Goal: Information Seeking & Learning: Learn about a topic

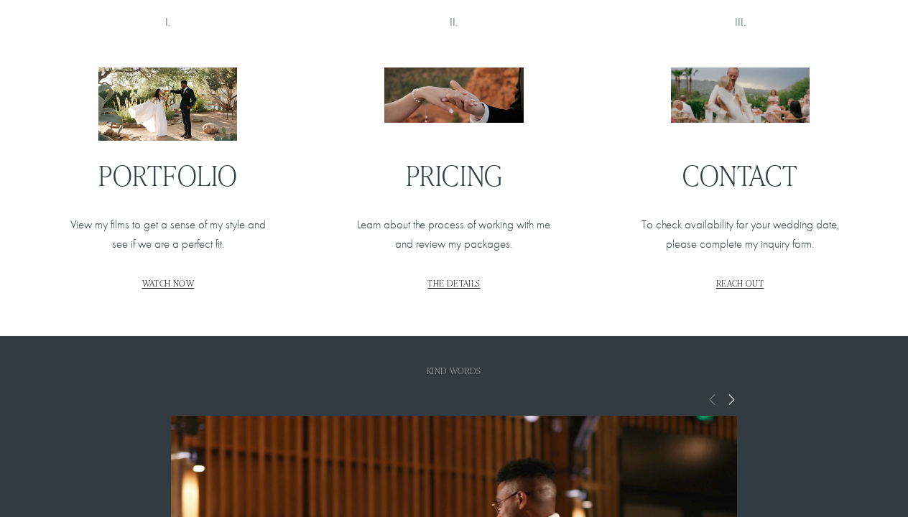
scroll to position [1637, 0]
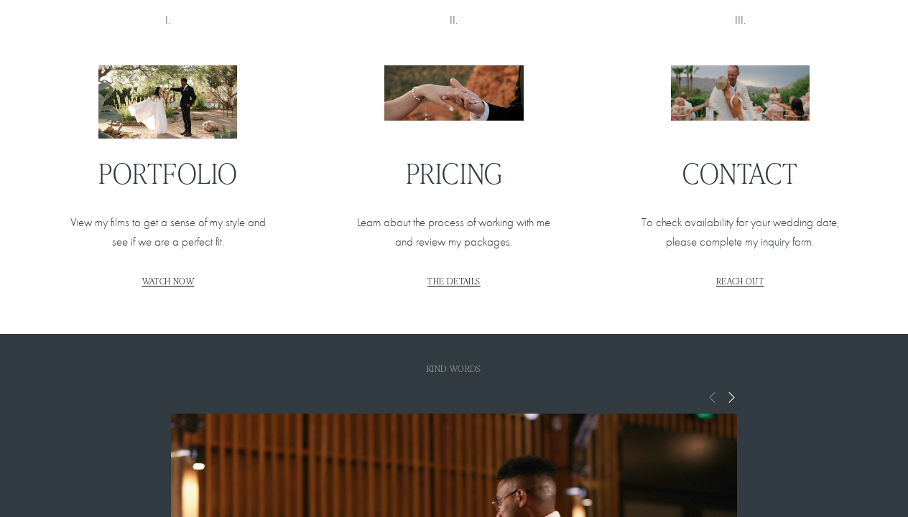
click at [173, 279] on span "WATCH NOW" at bounding box center [168, 280] width 52 height 11
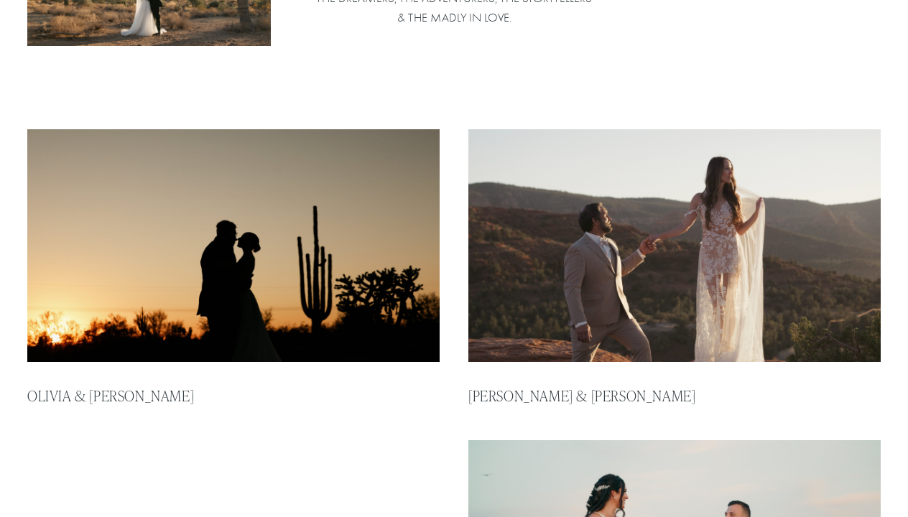
scroll to position [246, 0]
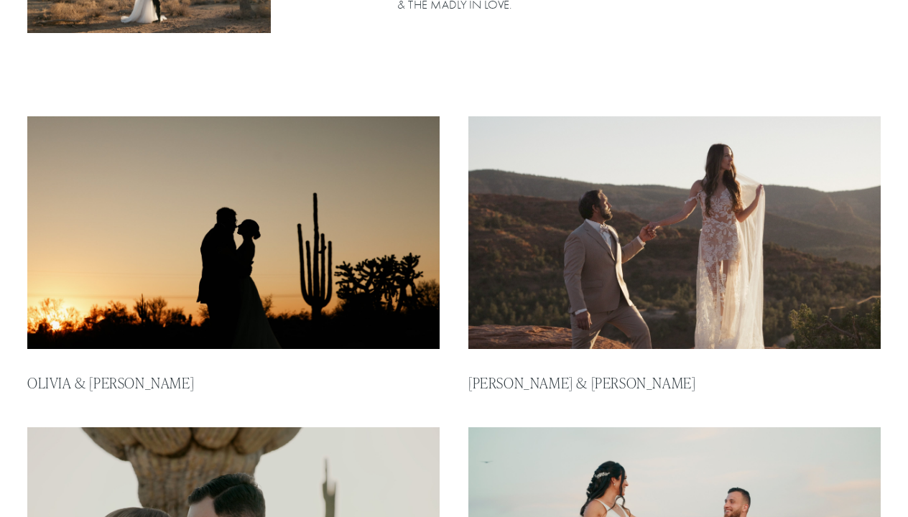
click at [364, 260] on img at bounding box center [233, 232] width 417 height 235
type input "*****"
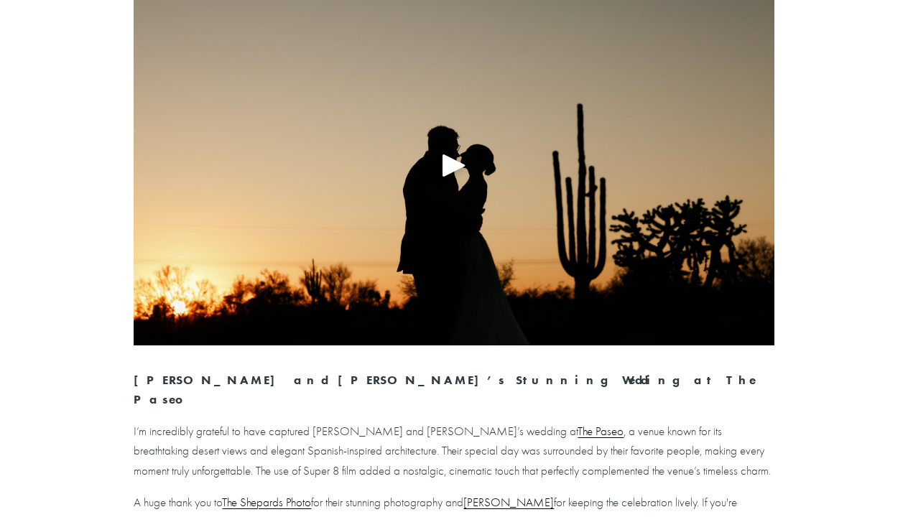
scroll to position [191, 0]
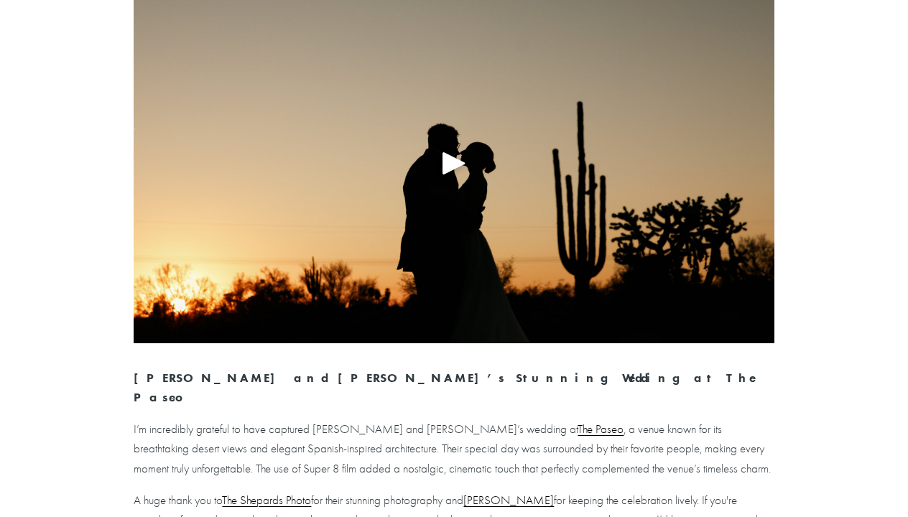
click at [448, 248] on div at bounding box center [454, 162] width 640 height 361
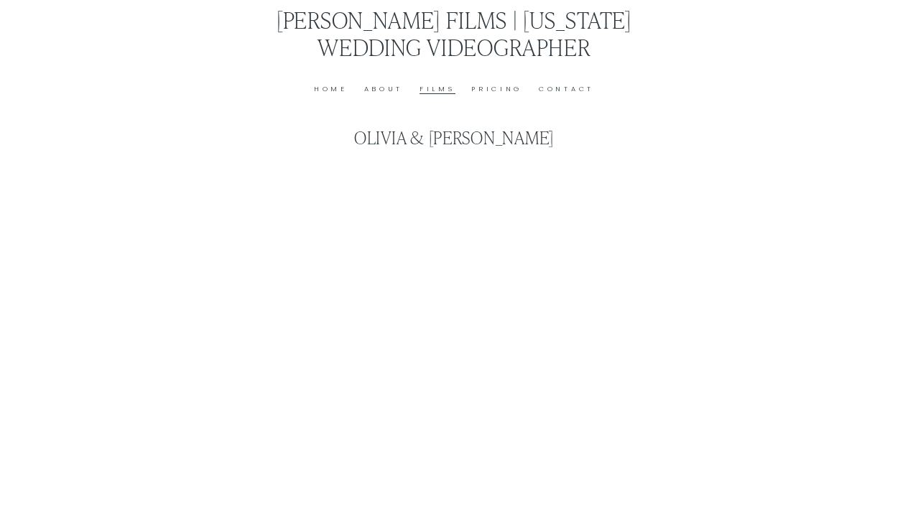
scroll to position [0, 0]
click at [496, 85] on link "Pricing" at bounding box center [496, 89] width 51 height 12
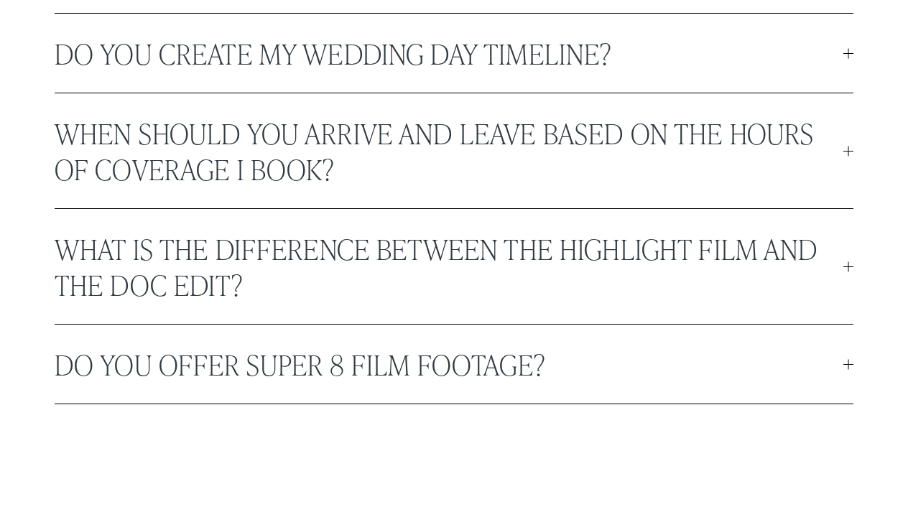
scroll to position [3937, 0]
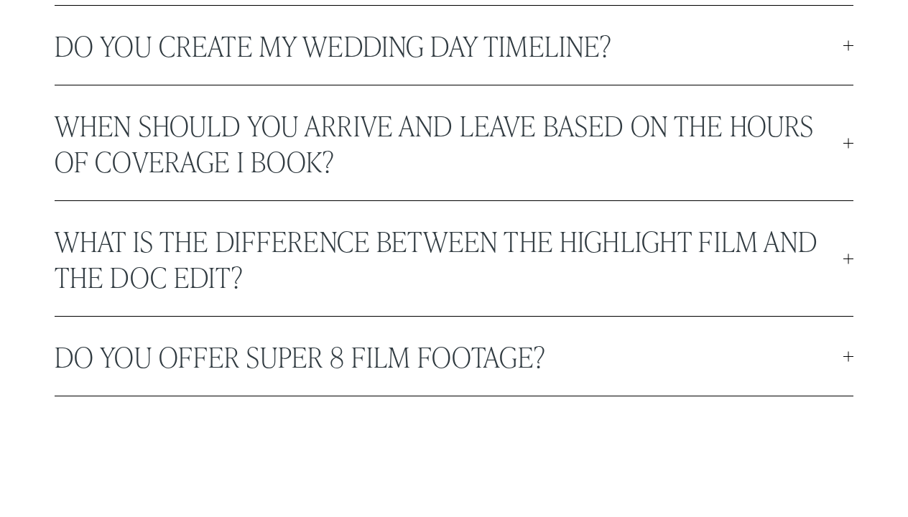
click at [503, 374] on span "Do you offer Super 8 film footage?" at bounding box center [449, 356] width 789 height 36
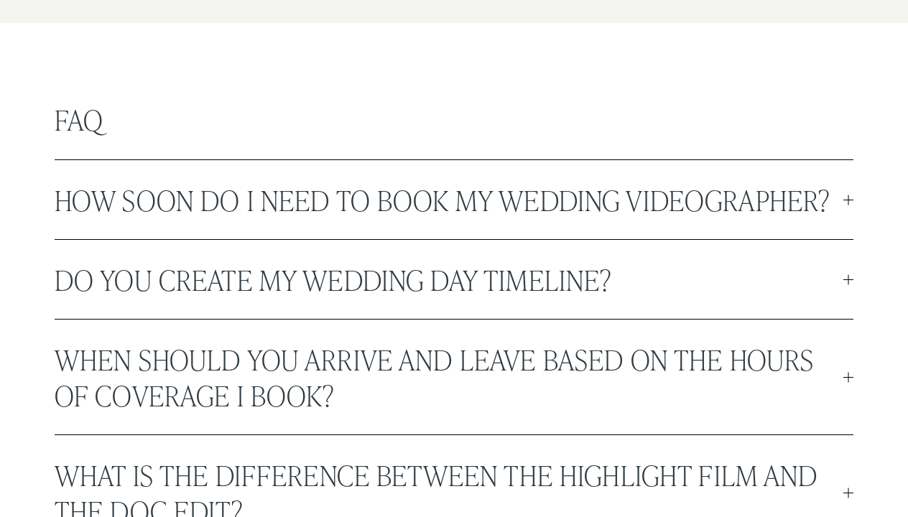
scroll to position [3698, 0]
